Goal: Information Seeking & Learning: Stay updated

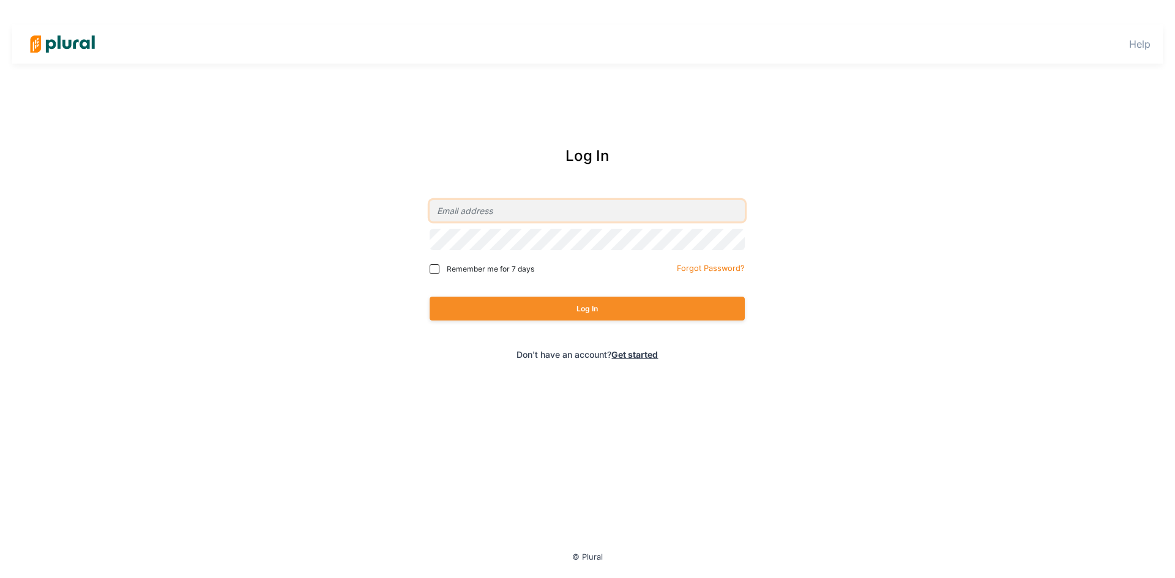
click at [551, 222] on input "email" at bounding box center [587, 210] width 315 height 21
type input "[EMAIL_ADDRESS][PERSON_NAME][DOMAIN_NAME]"
click at [583, 305] on button "Log In" at bounding box center [587, 309] width 315 height 24
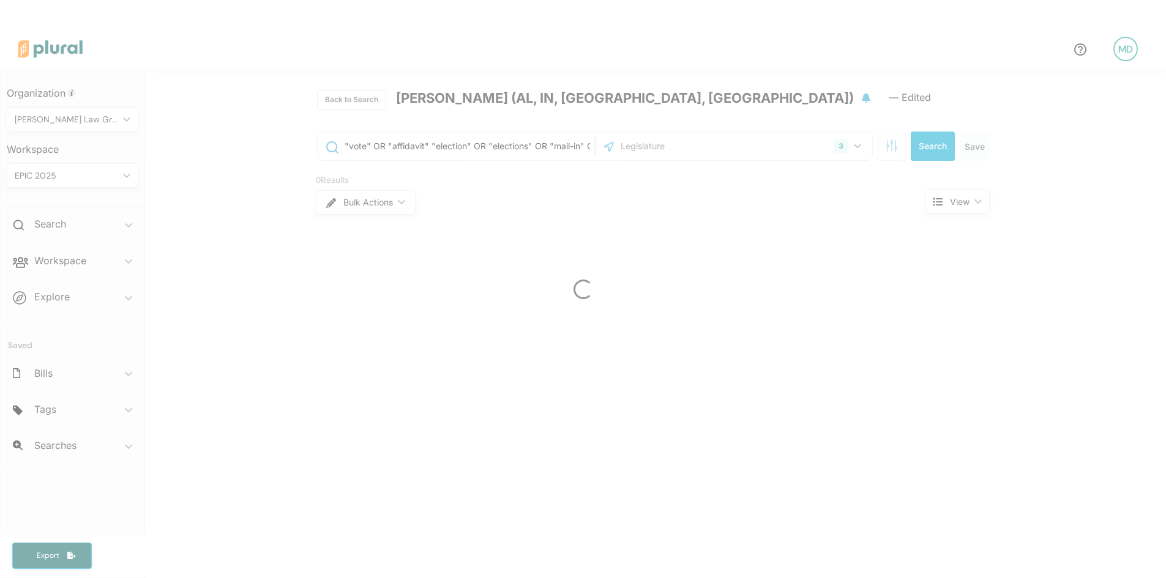
click at [84, 268] on div at bounding box center [583, 289] width 1166 height 578
click at [84, 266] on div at bounding box center [583, 289] width 1166 height 578
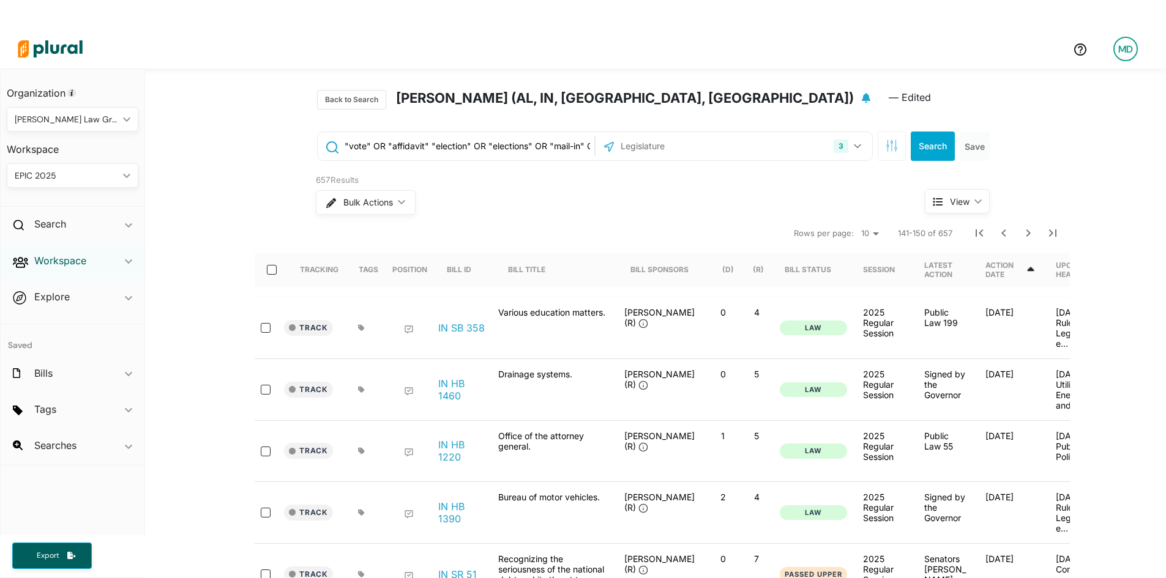
click at [84, 266] on h2 "Workspace" at bounding box center [60, 260] width 52 height 13
click at [51, 300] on h4 "Bills" at bounding box center [75, 305] width 113 height 12
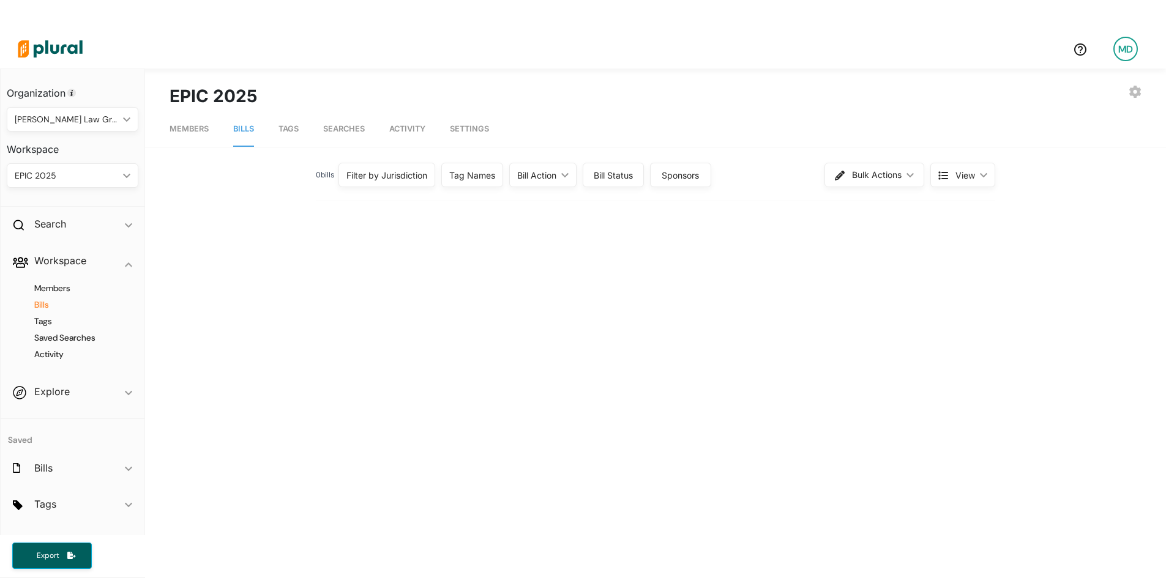
click at [421, 180] on div "Filter by Jurisdiction" at bounding box center [386, 175] width 81 height 13
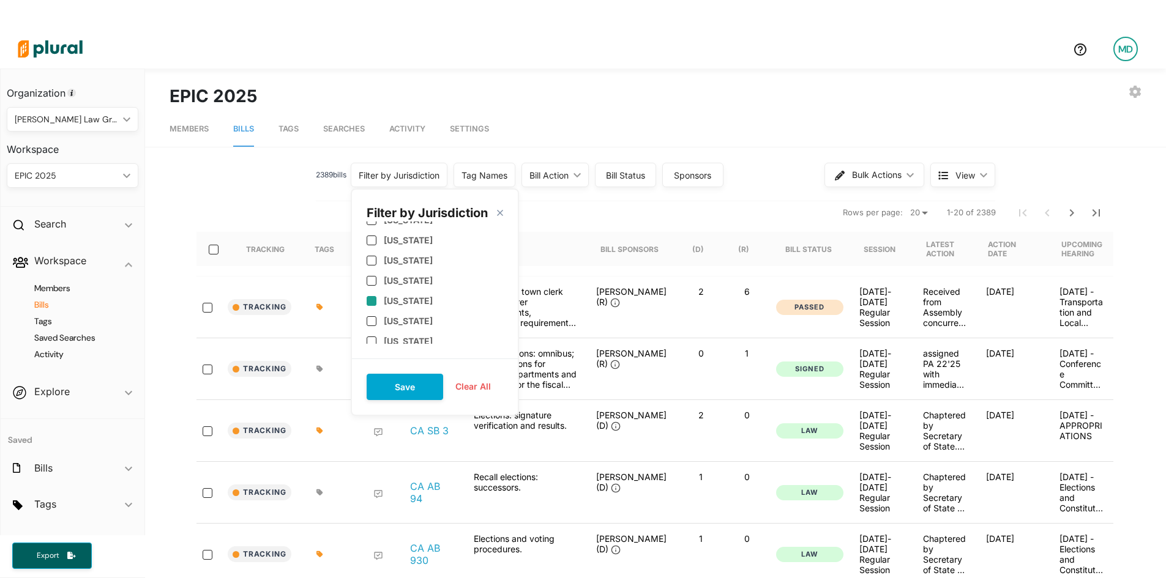
click at [398, 301] on label "[US_STATE]" at bounding box center [408, 301] width 49 height 10
checkbox input "true"
click at [404, 316] on label "[US_STATE]" at bounding box center [408, 319] width 49 height 10
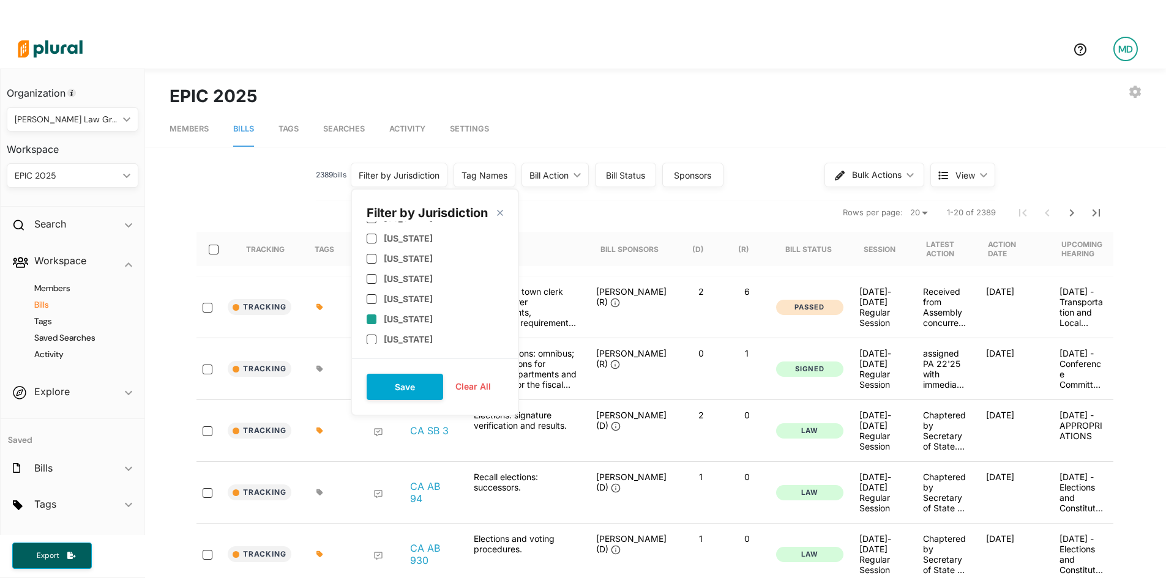
checkbox input "false"
click at [409, 293] on label "[US_STATE]" at bounding box center [408, 298] width 49 height 10
checkbox input "true"
click at [409, 297] on label "[US_STATE]" at bounding box center [408, 296] width 49 height 10
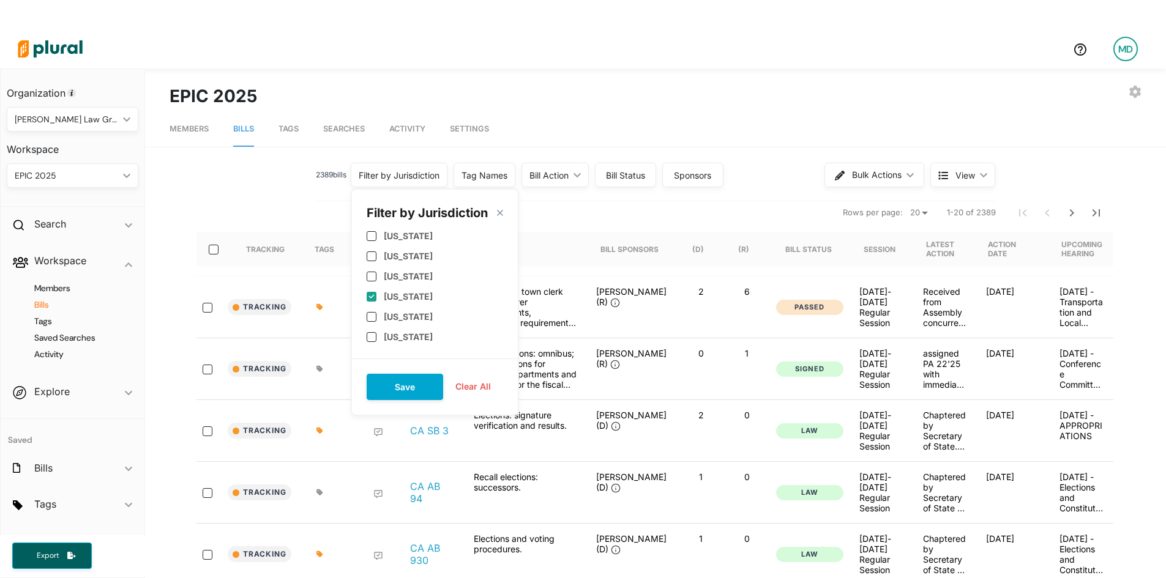
checkbox input "true"
click at [401, 383] on button "Save" at bounding box center [405, 387] width 76 height 26
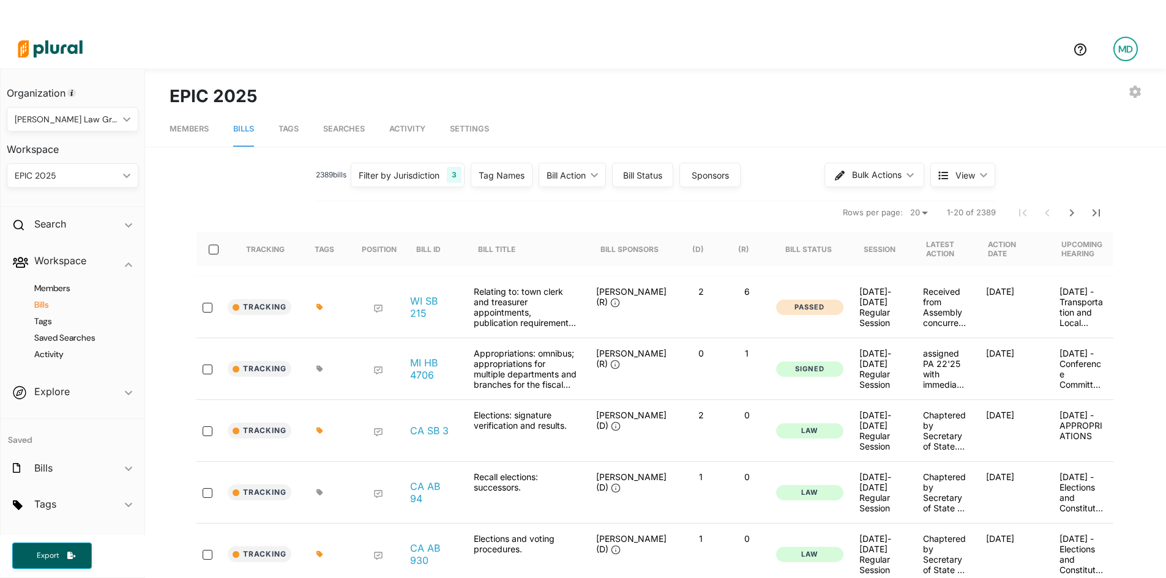
click at [567, 179] on div "Bill Action" at bounding box center [565, 175] width 39 height 13
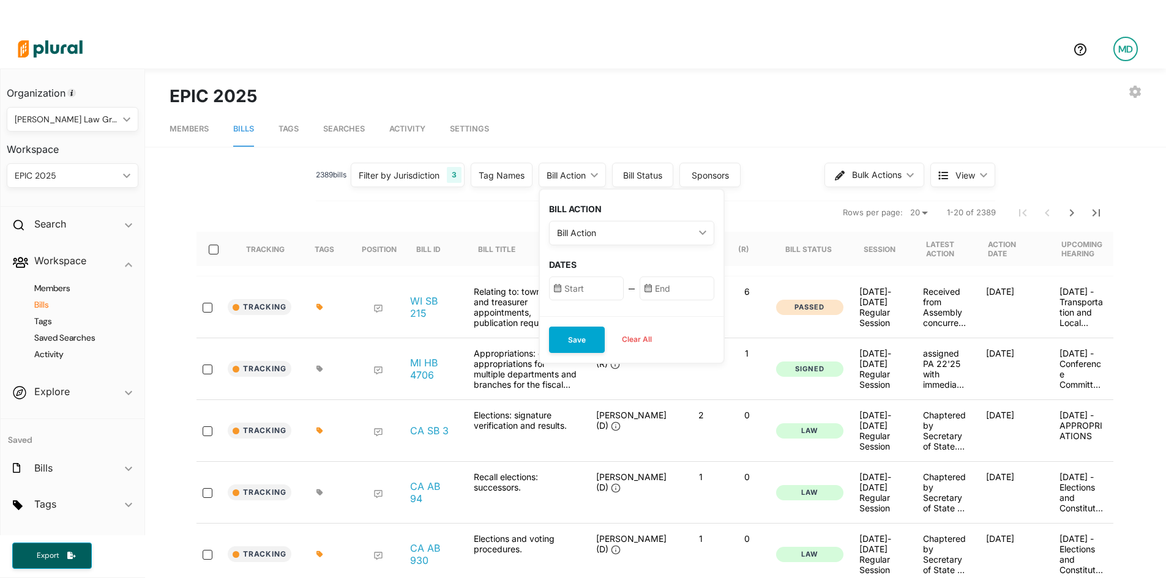
click at [584, 230] on div "Bill Action" at bounding box center [625, 232] width 137 height 13
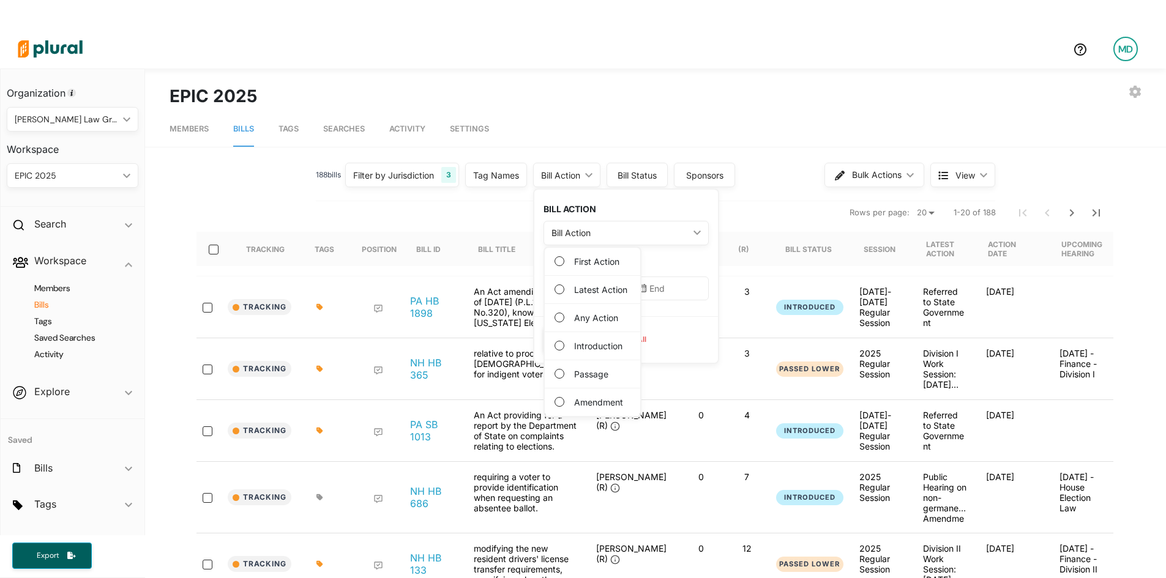
click at [595, 321] on label "Any Action" at bounding box center [596, 317] width 44 height 13
click at [564, 321] on Action "Any Action" at bounding box center [559, 318] width 10 height 10
click at [596, 291] on input "text" at bounding box center [580, 289] width 75 height 24
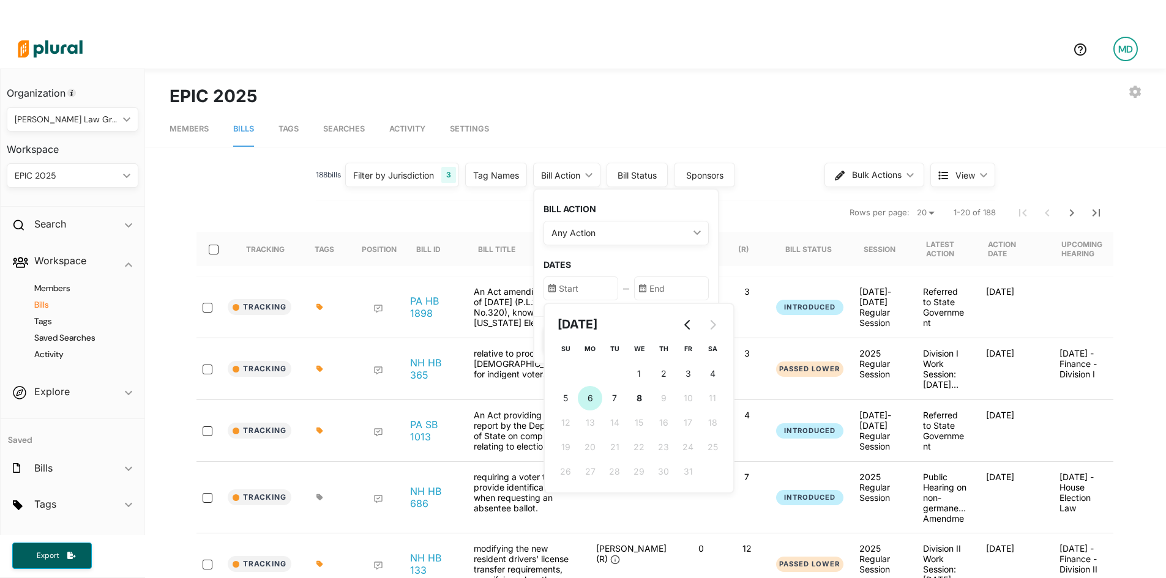
click at [587, 398] on span "6" at bounding box center [590, 398] width 6 height 13
type input "[DATE]"
click at [665, 294] on input "text" at bounding box center [671, 289] width 75 height 24
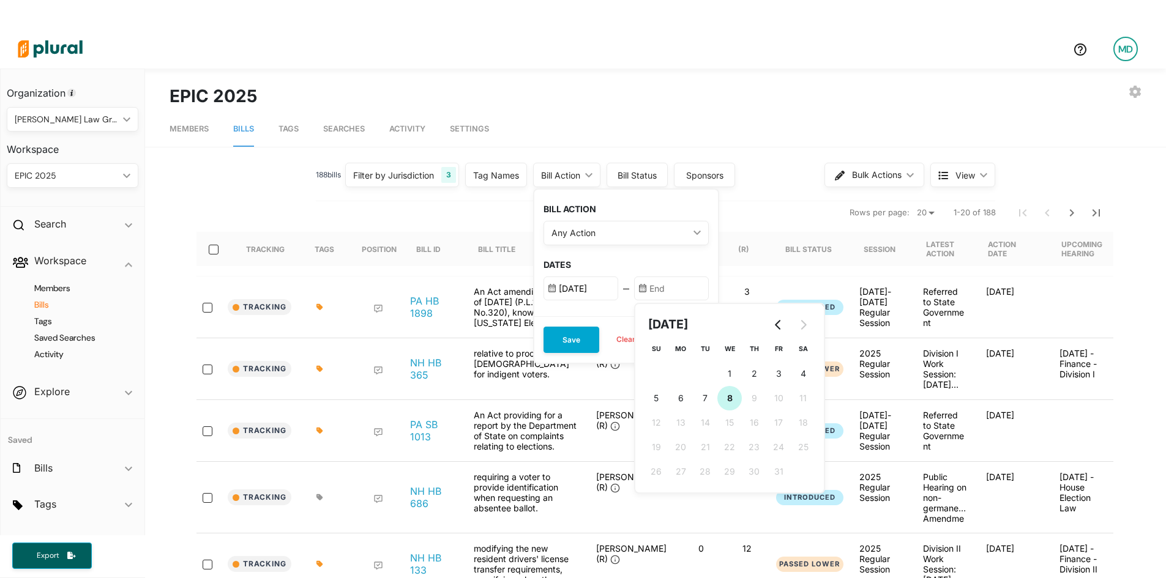
click at [733, 398] on button "8 [DATE] ([DATE])" at bounding box center [729, 398] width 24 height 24
type input "[DATE]"
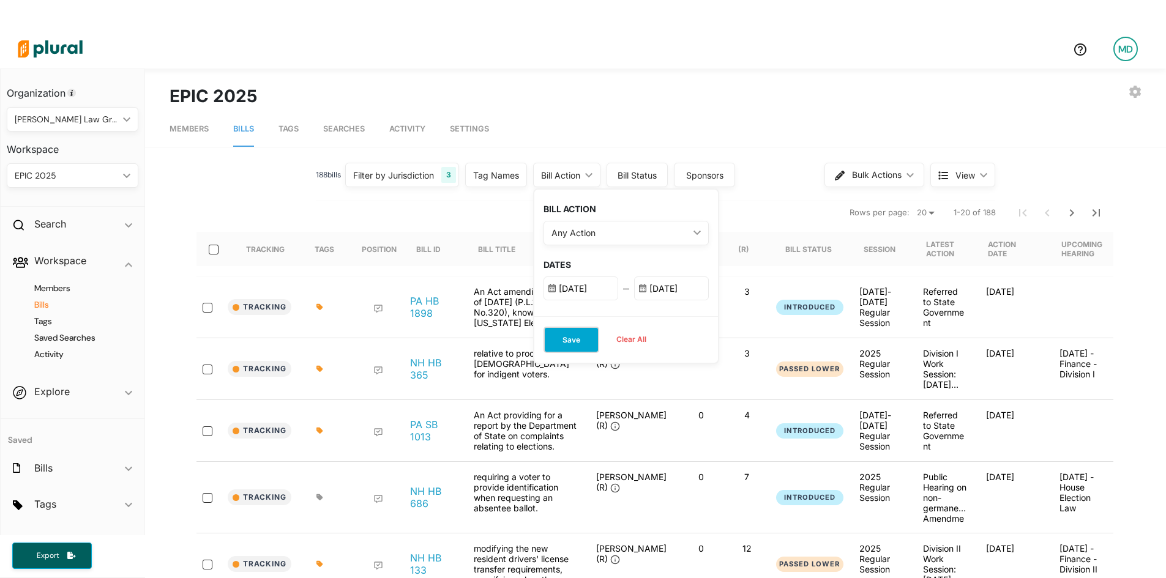
click at [565, 346] on button "Save" at bounding box center [571, 340] width 56 height 26
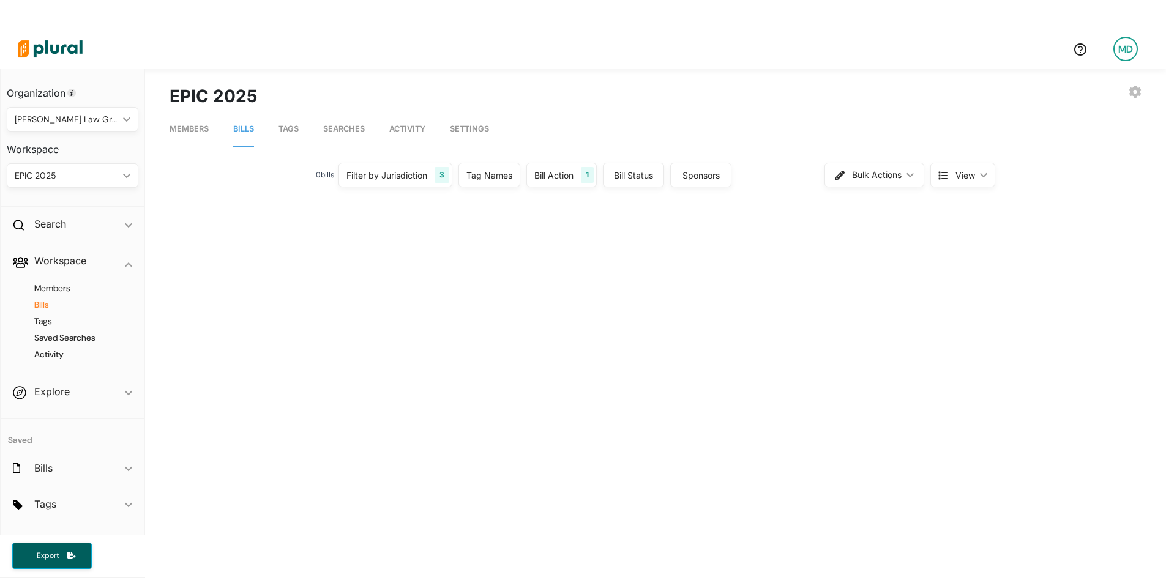
click at [674, 241] on div "0 bill s Filter by Jurisdiction 3 Filter by Jurisdiction close [US_STATE] [US_S…" at bounding box center [656, 526] width 972 height 734
